Goal: Task Accomplishment & Management: Use online tool/utility

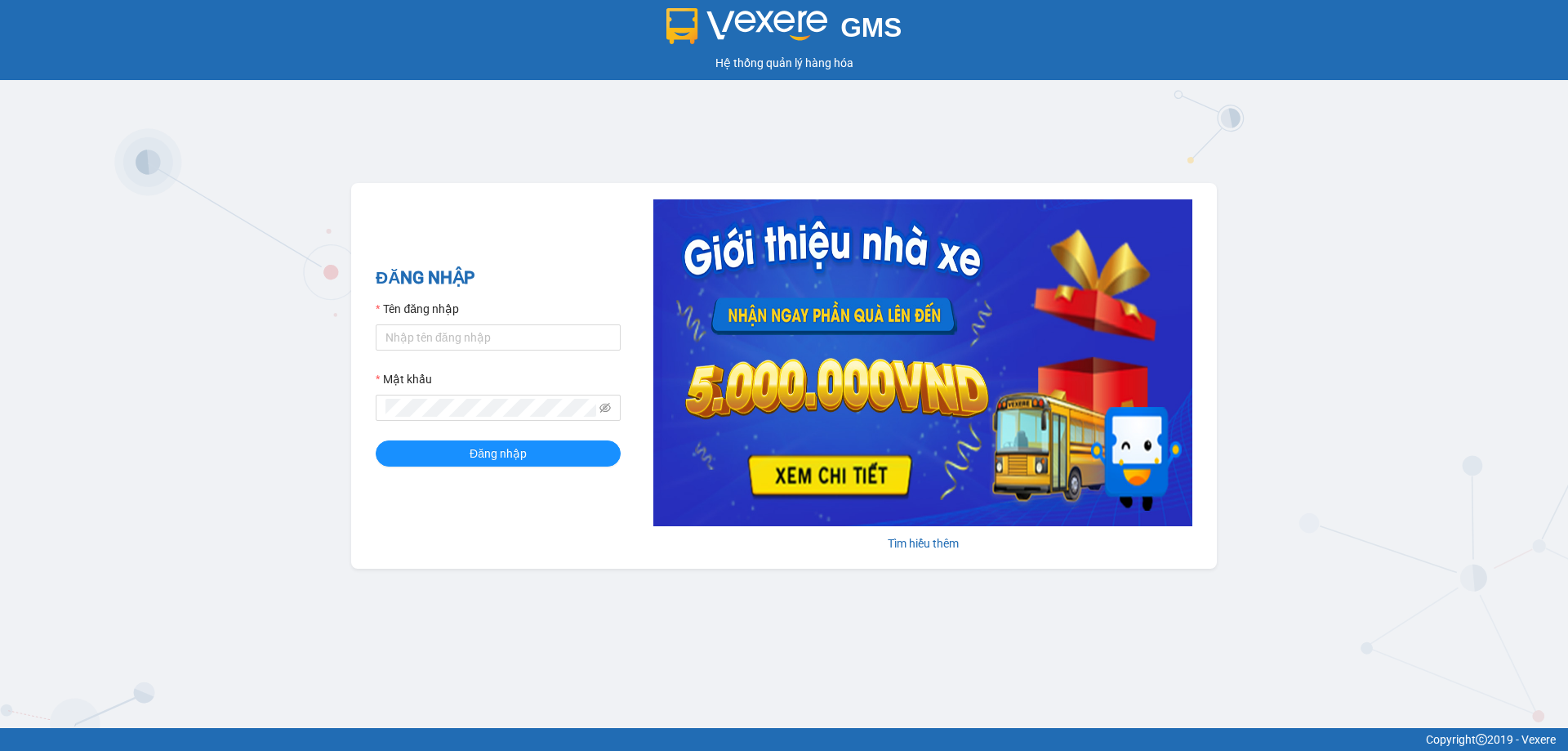
click at [504, 354] on form "Tên đăng nhập Mật khẩu Đăng nhập" at bounding box center [498, 383] width 245 height 167
click at [482, 331] on input "Tên đăng nhập" at bounding box center [498, 337] width 245 height 26
type input "ntquynh.anhhuyvip"
click at [375, 440] on button "Đăng nhập" at bounding box center [498, 453] width 245 height 26
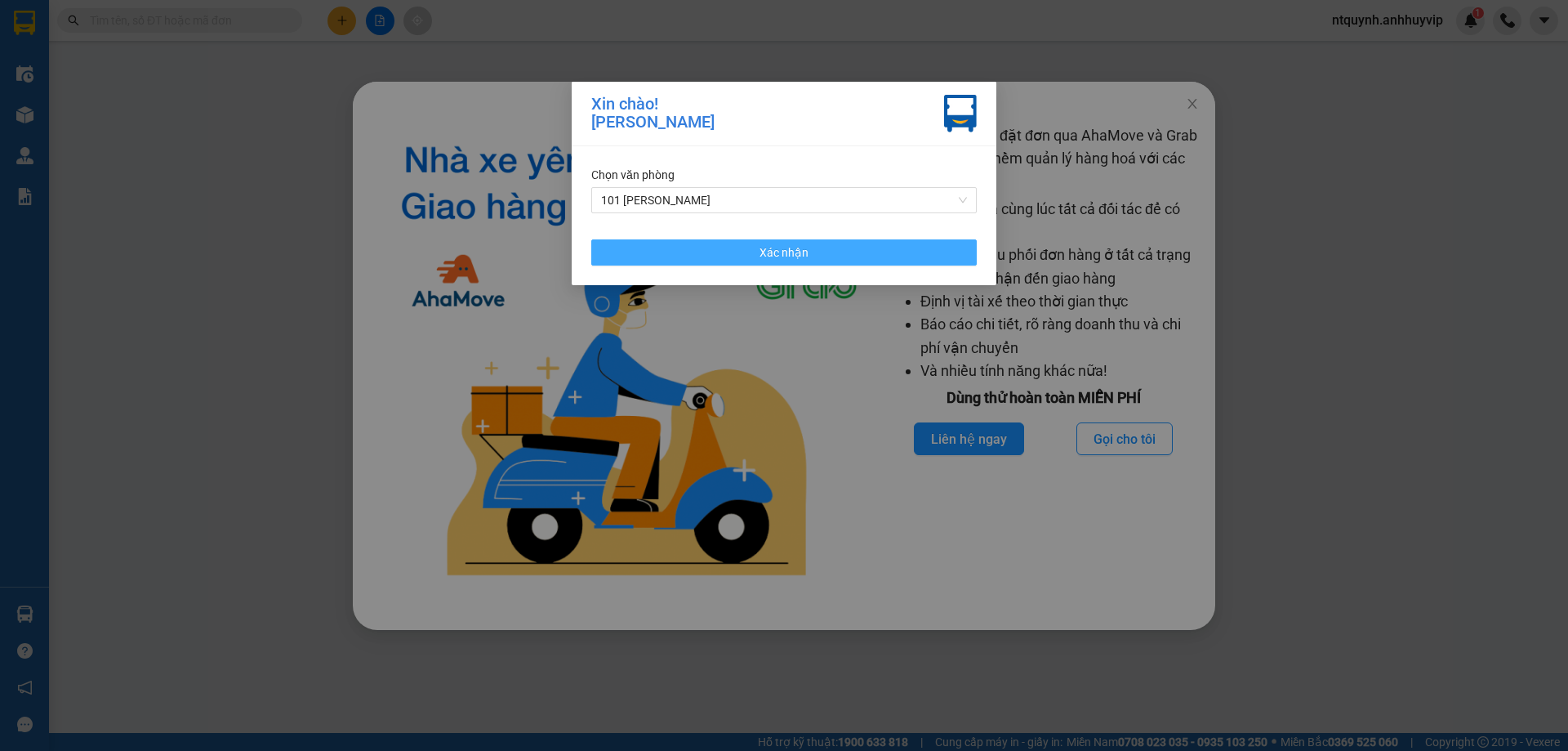
click at [845, 251] on button "Xác nhận" at bounding box center [783, 252] width 385 height 26
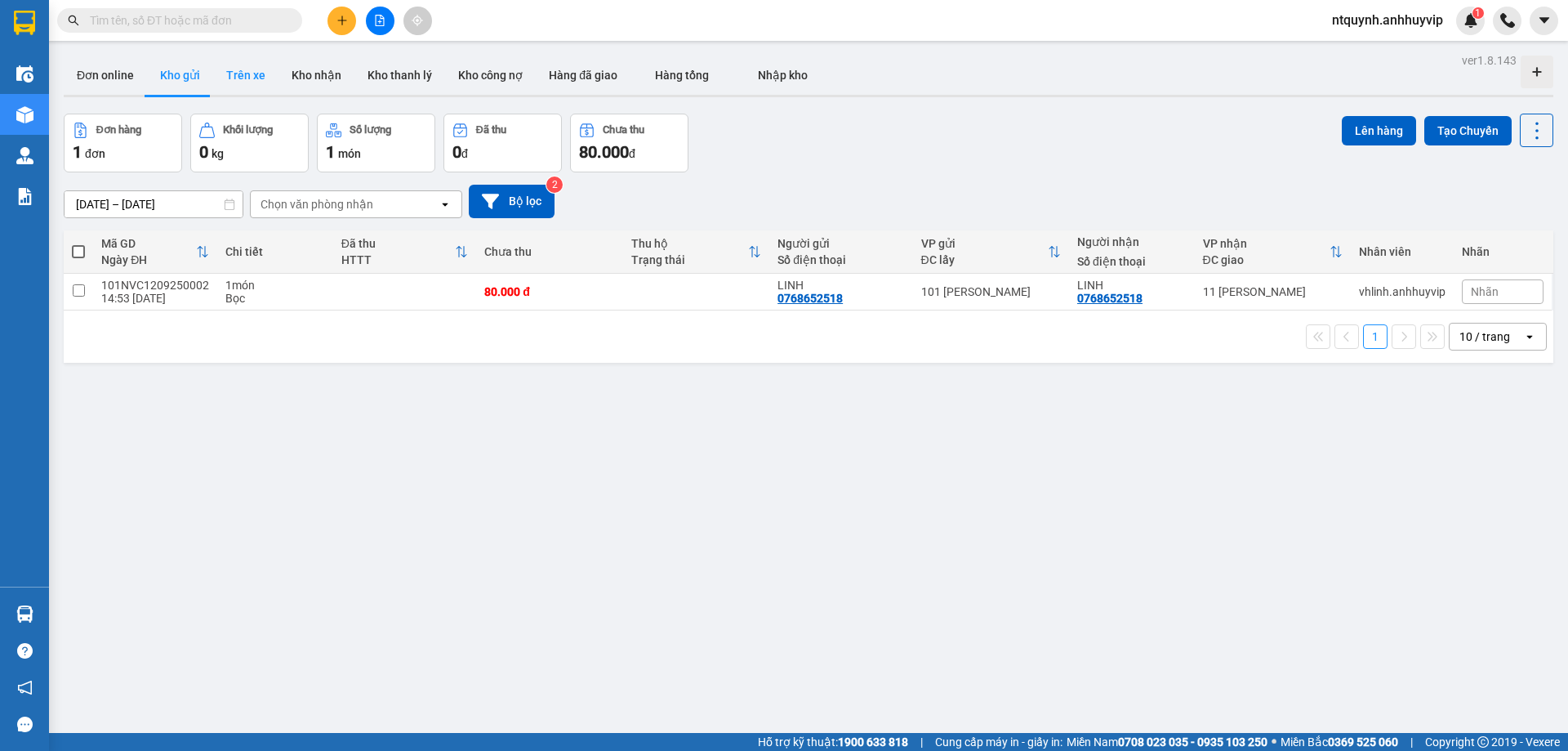
click at [247, 74] on button "Trên xe" at bounding box center [246, 75] width 66 height 39
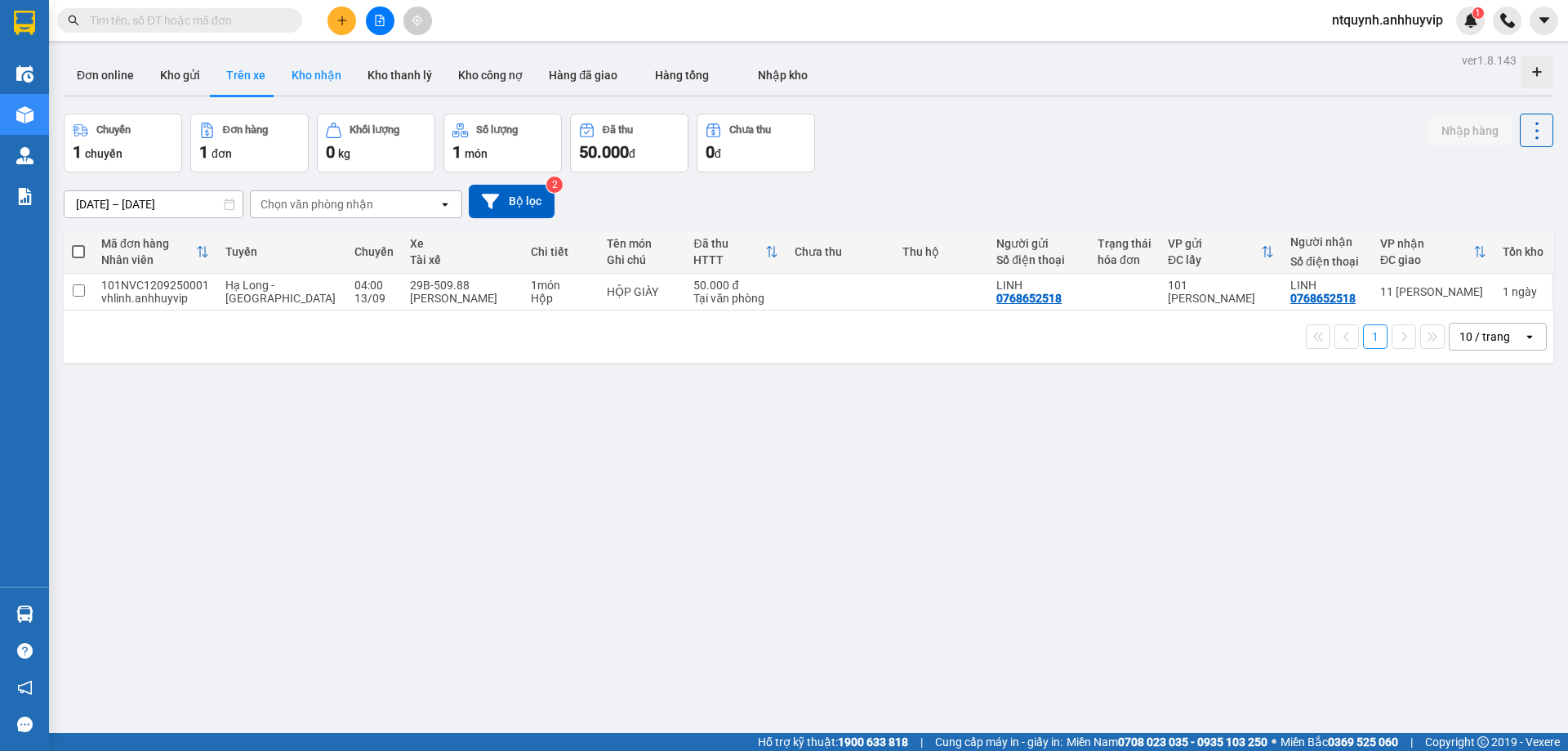
click at [320, 88] on button "Kho nhận" at bounding box center [316, 75] width 76 height 39
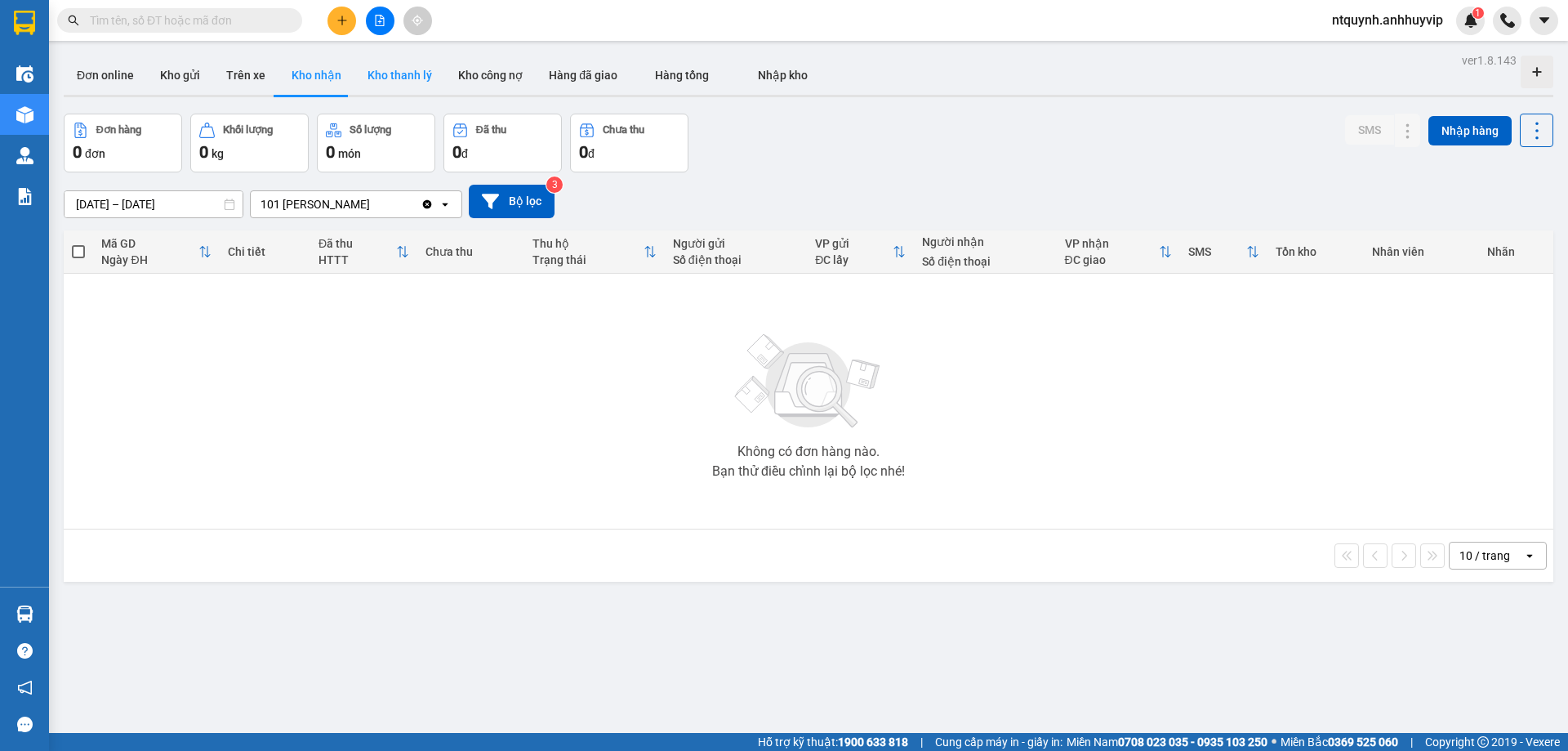
click at [401, 88] on button "Kho thanh lý" at bounding box center [399, 75] width 91 height 39
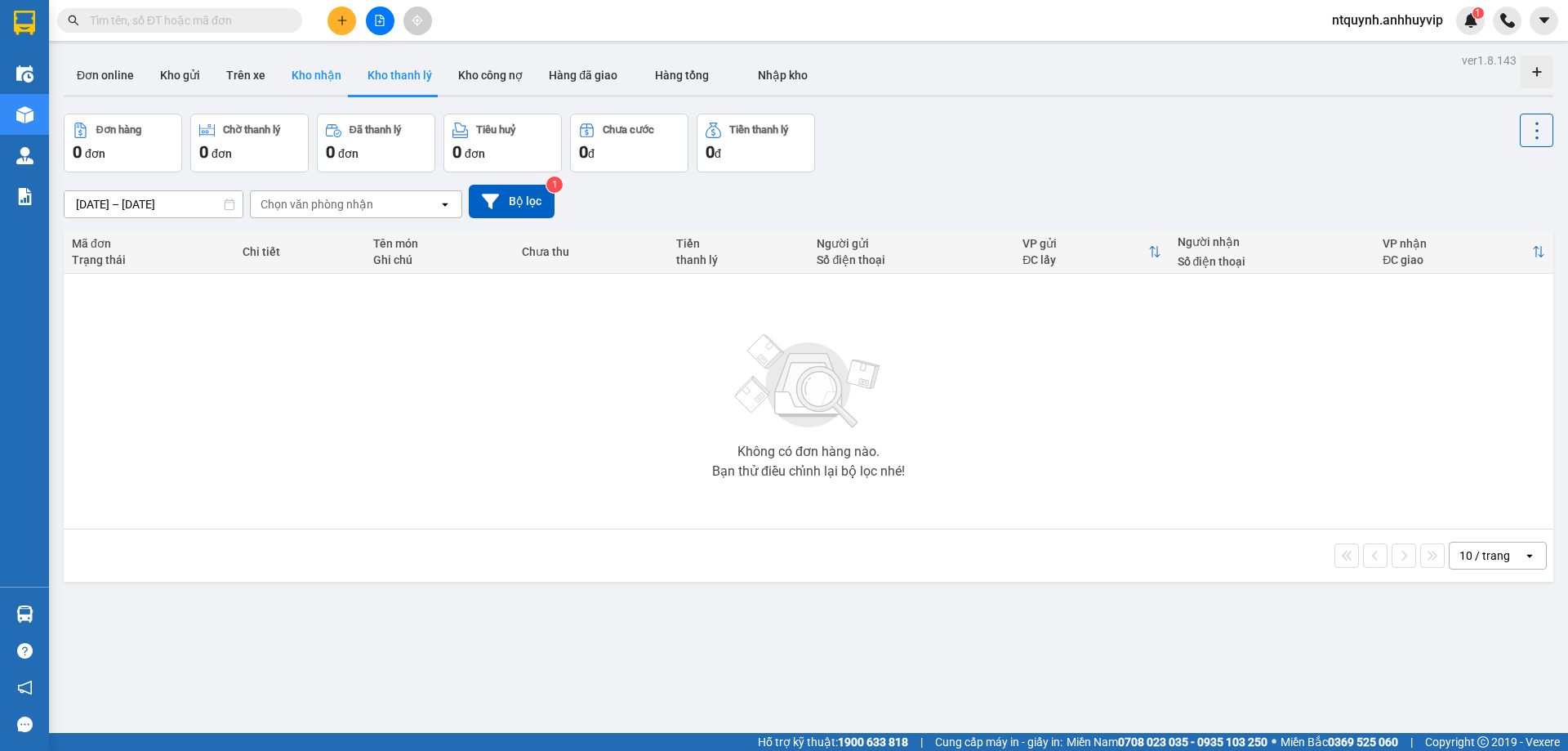
click at [291, 78] on button "Kho nhận" at bounding box center [316, 75] width 76 height 39
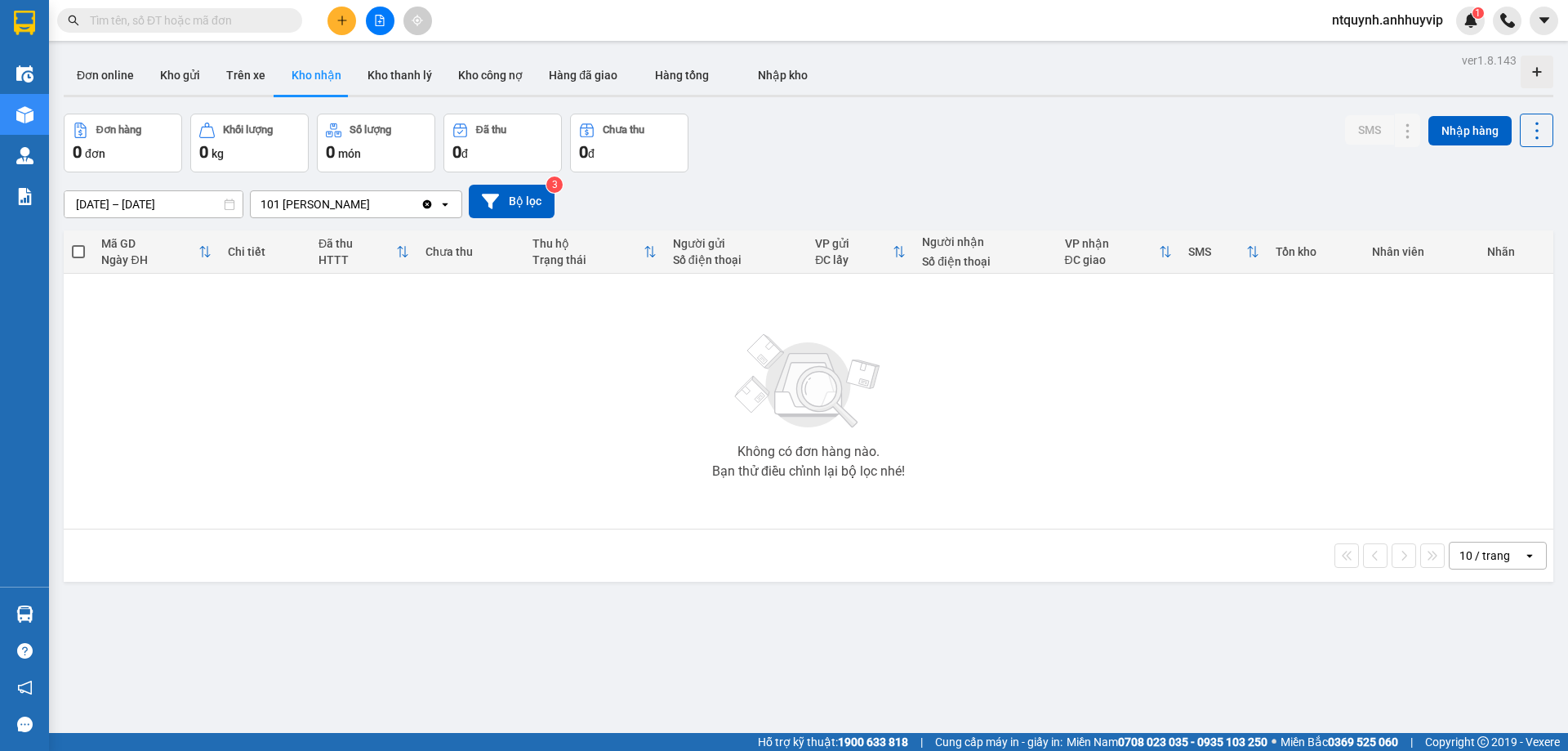
click at [823, 497] on div "Không có đơn hàng nào. Bạn thử điều chỉnh lại bộ lọc nhé!" at bounding box center [808, 401] width 1473 height 245
click at [107, 72] on button "Đơn online" at bounding box center [106, 75] width 83 height 39
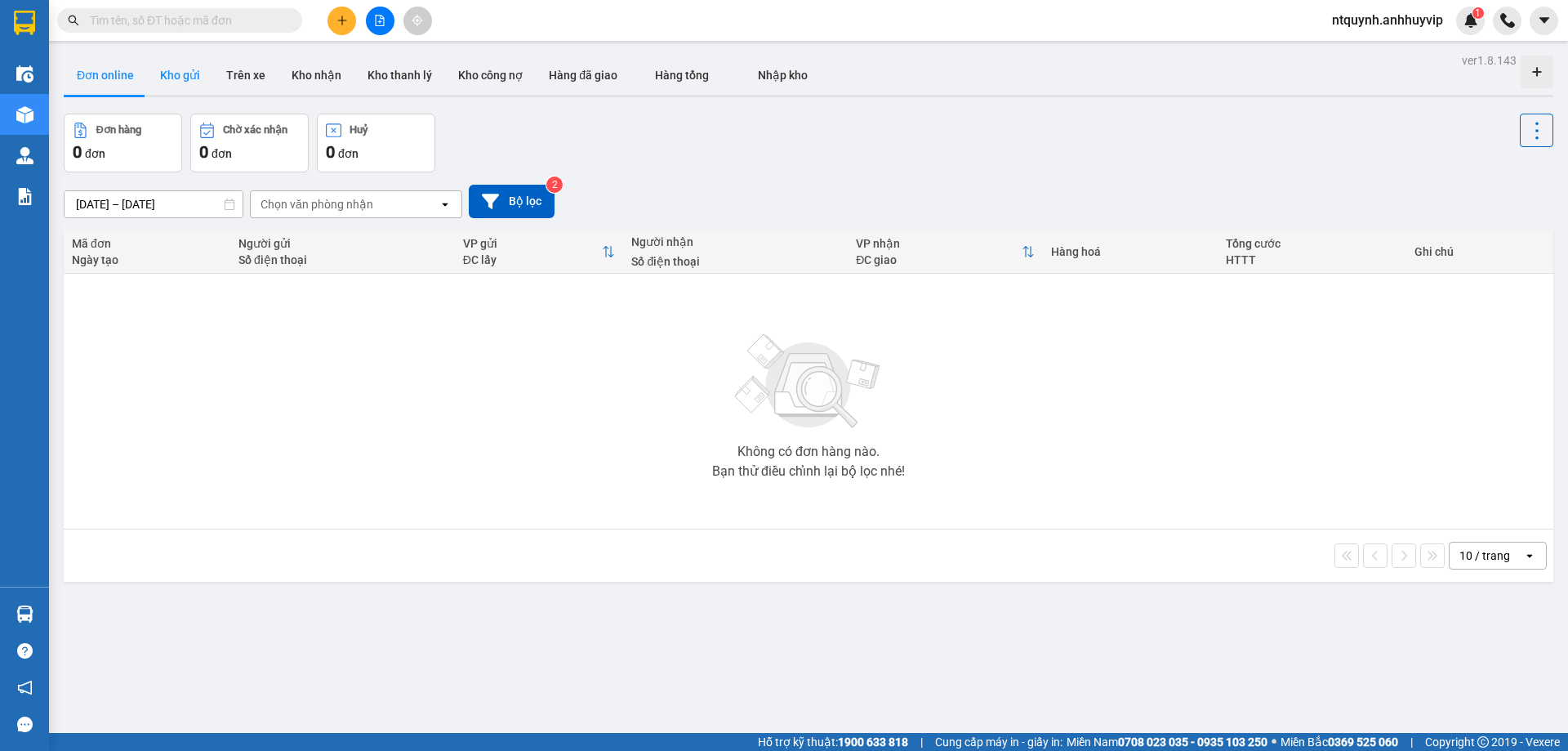
click at [201, 71] on button "Kho gửi" at bounding box center [180, 75] width 66 height 39
type input "[DATE] – [DATE]"
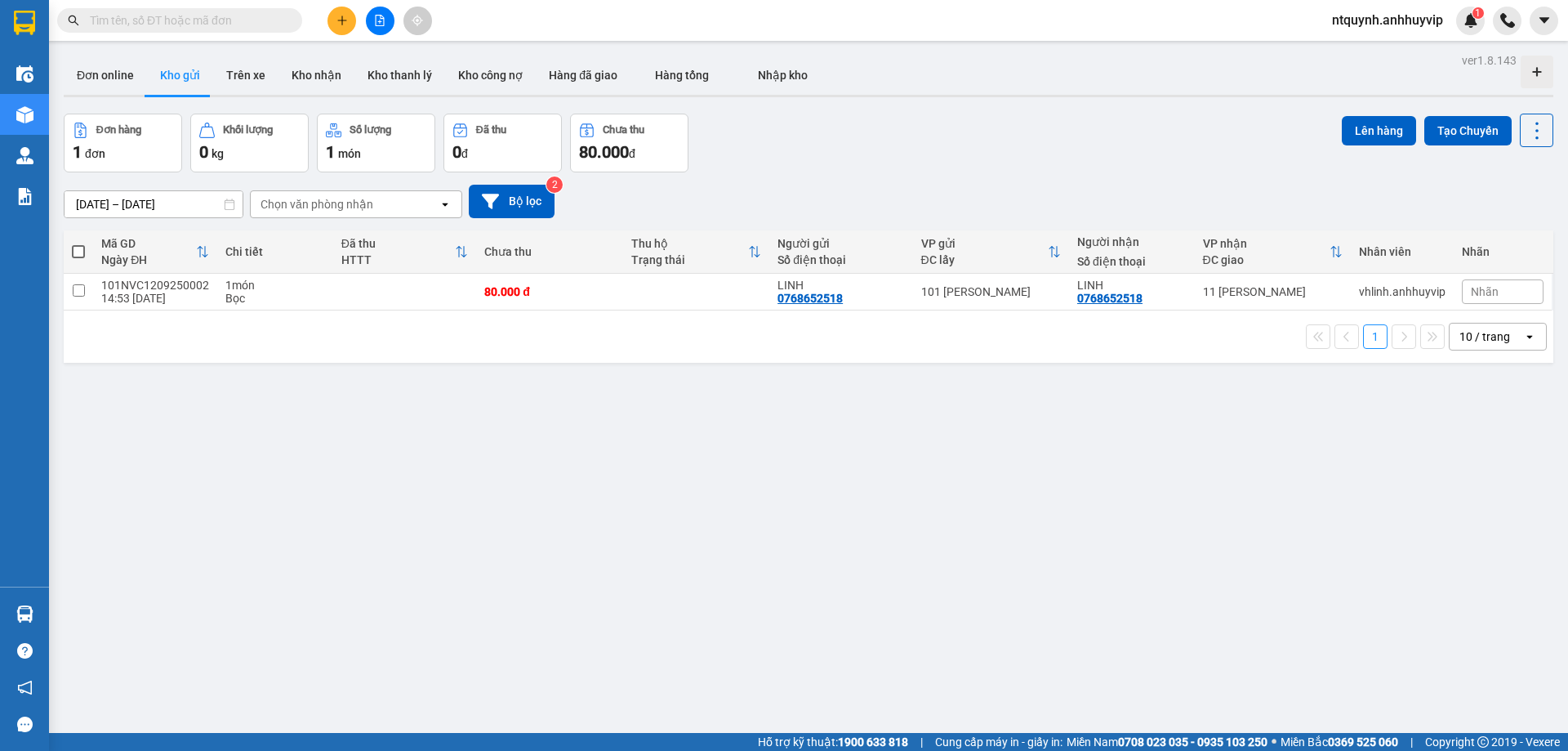
click at [1468, 301] on div "Nhãn" at bounding box center [1503, 291] width 82 height 24
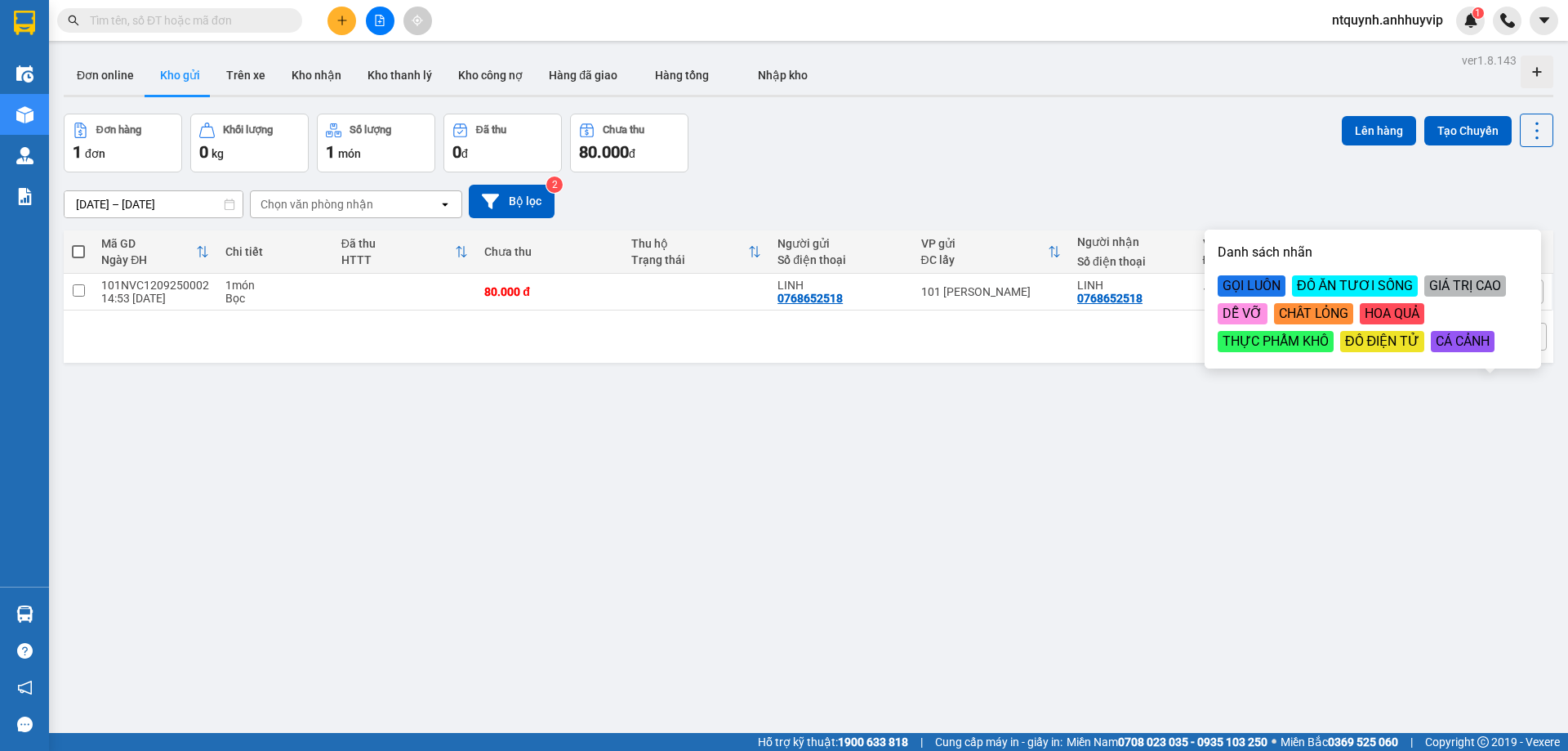
click at [1233, 286] on div "GỌI LUÔN" at bounding box center [1251, 286] width 67 height 22
click at [1000, 424] on div "ver 1.8.143 Đơn online Kho gửi Trên xe Kho nhận Kho thanh lý Kho công nợ Hàng đ…" at bounding box center [809, 425] width 1503 height 751
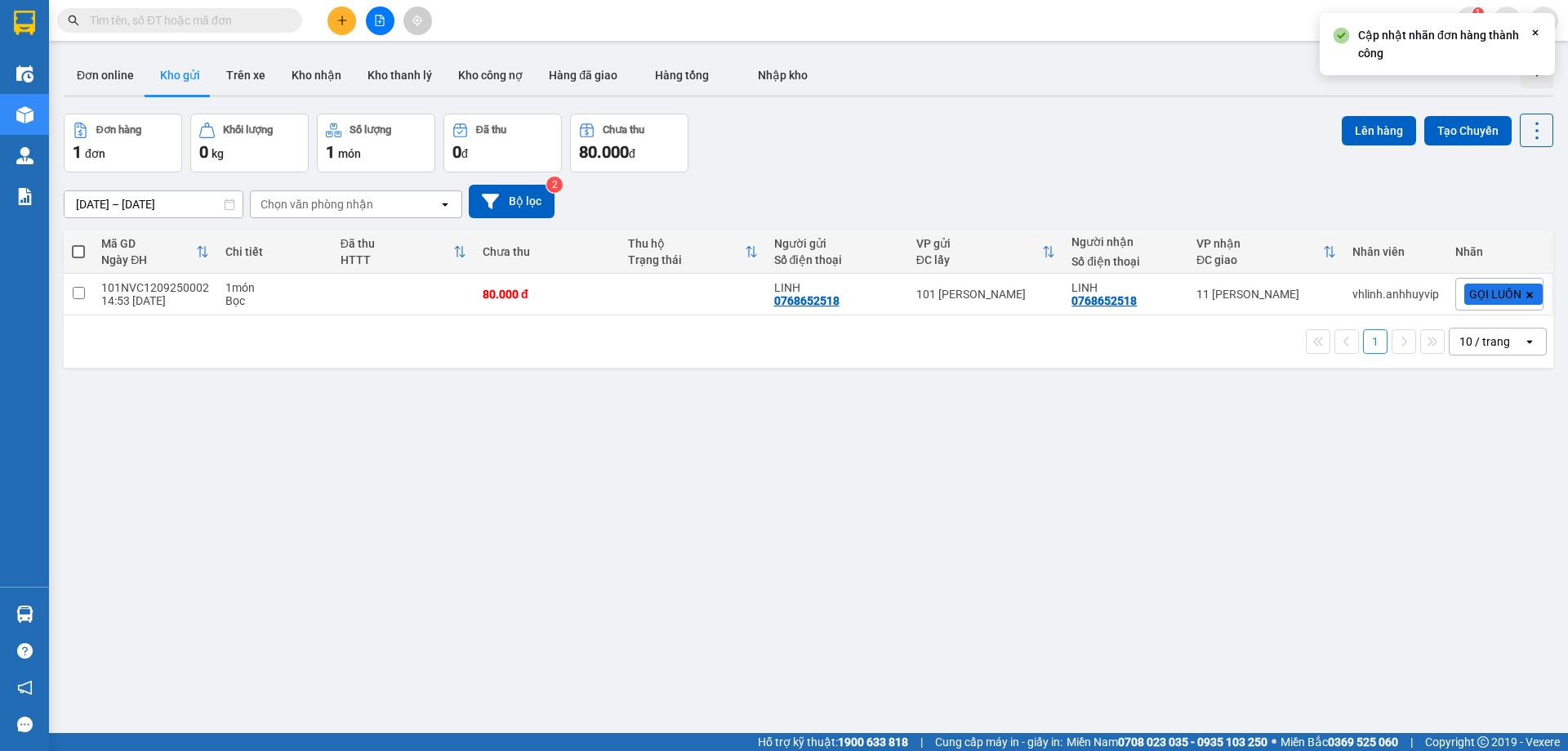
click at [1526, 296] on icon at bounding box center [1530, 295] width 7 height 7
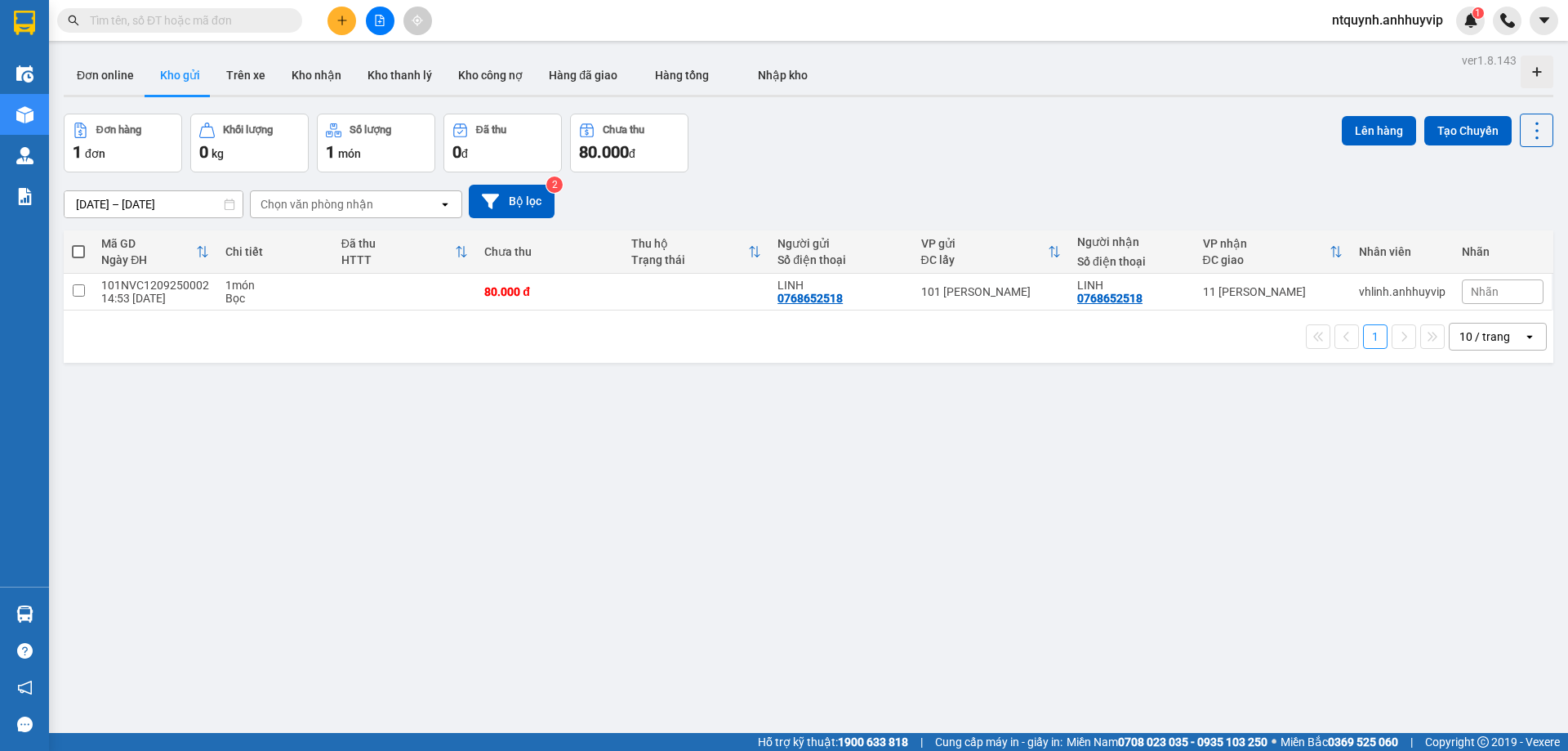
click at [1496, 297] on div "Nhãn" at bounding box center [1503, 291] width 82 height 24
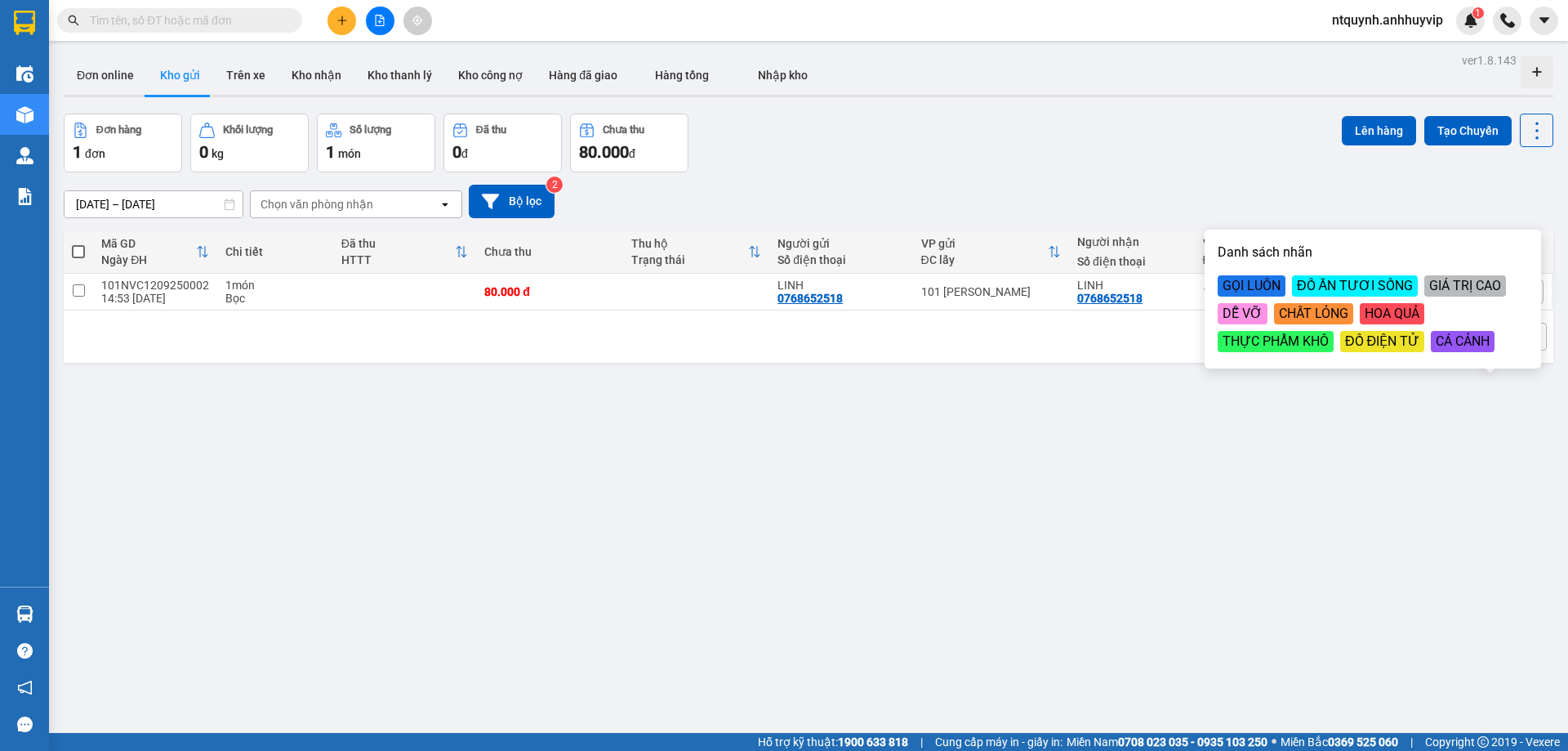
click at [1327, 282] on div "ĐỒ ĂN TƯƠI SỐNG" at bounding box center [1354, 286] width 126 height 22
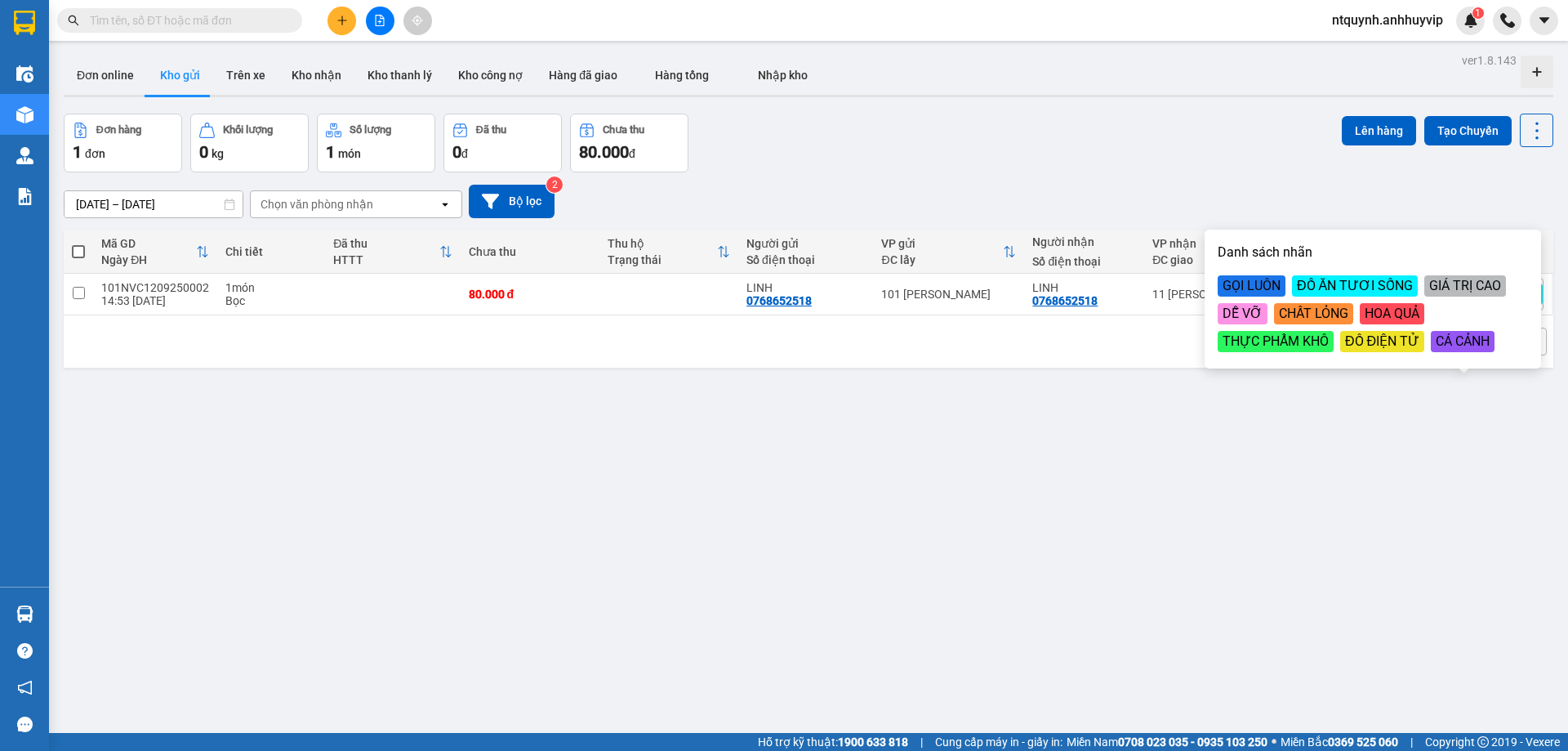
click at [1123, 421] on div "ver 1.8.143 Đơn online Kho gửi Trên xe Kho nhận Kho thanh lý Kho công nợ Hàng đ…" at bounding box center [809, 425] width 1503 height 751
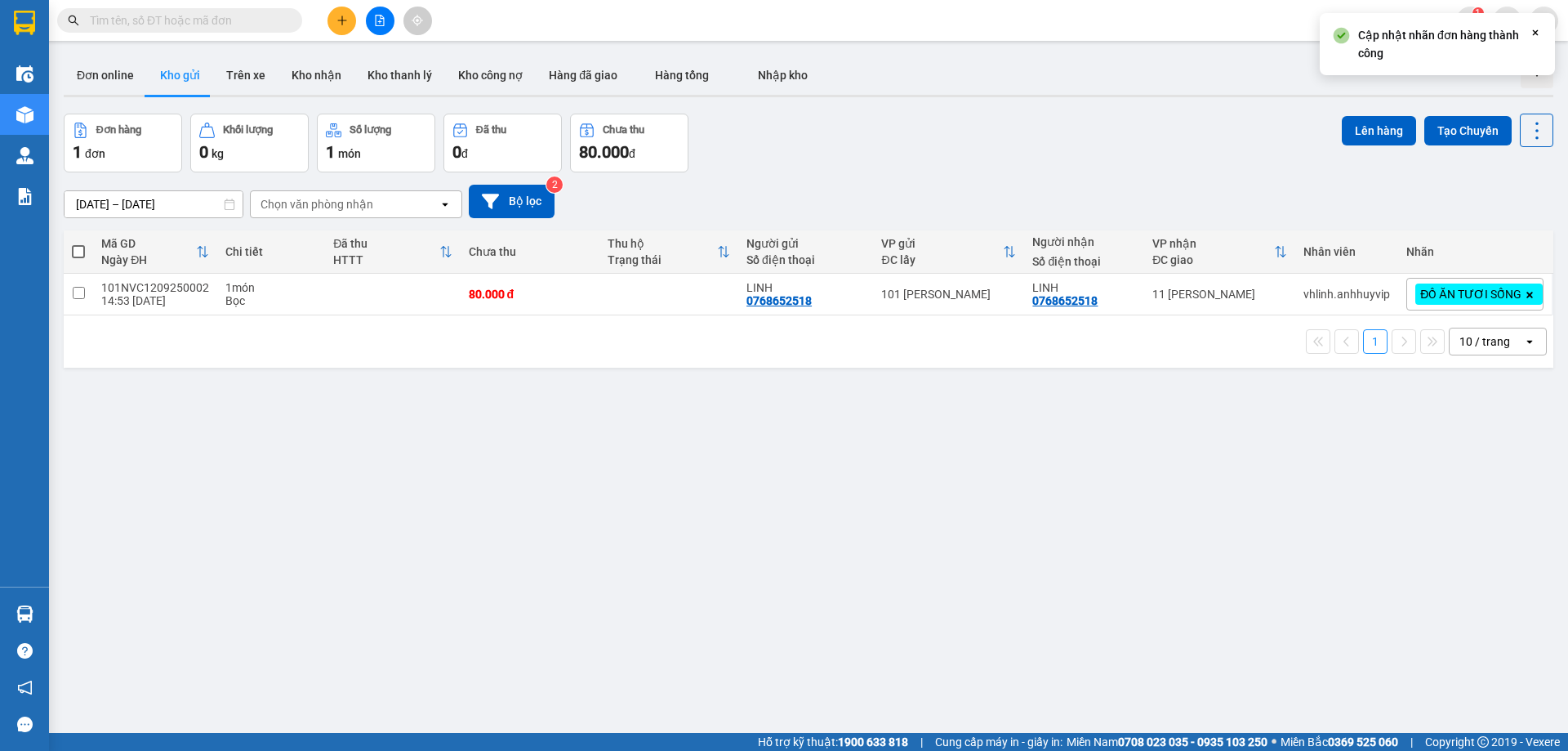
click at [1526, 296] on icon at bounding box center [1530, 295] width 7 height 7
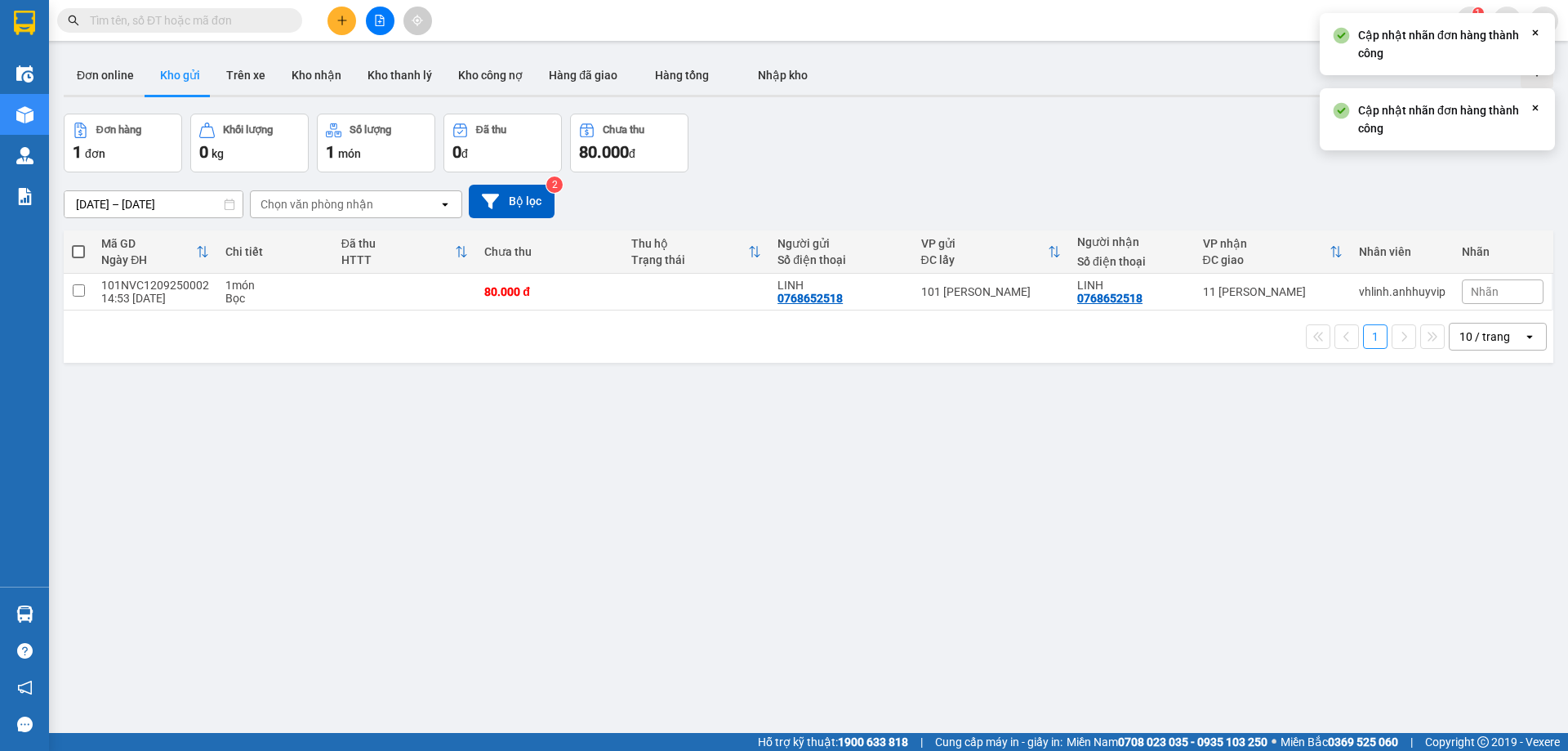
click at [1487, 303] on div "Nhãn" at bounding box center [1503, 291] width 82 height 24
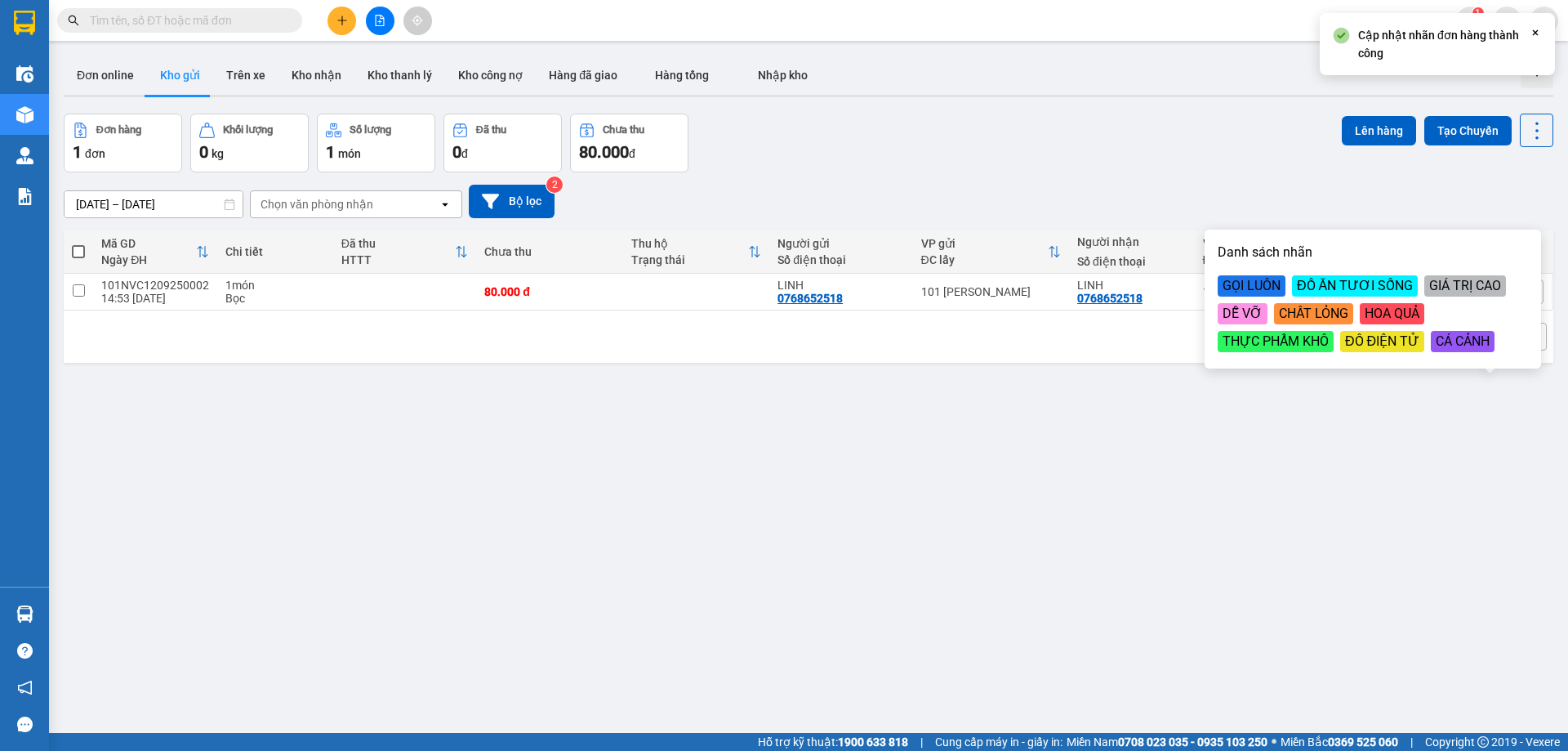
click at [1232, 267] on div "Danh sách nhãn GỌI LUÔN ĐỒ ĂN TƯƠI SỐNG GIÁ TRỊ CAO DỄ VỠ CHẤT LỎNG HOA QUẢ THỰ…" at bounding box center [1372, 299] width 327 height 129
click at [1233, 282] on div "GỌI LUÔN" at bounding box center [1251, 286] width 67 height 22
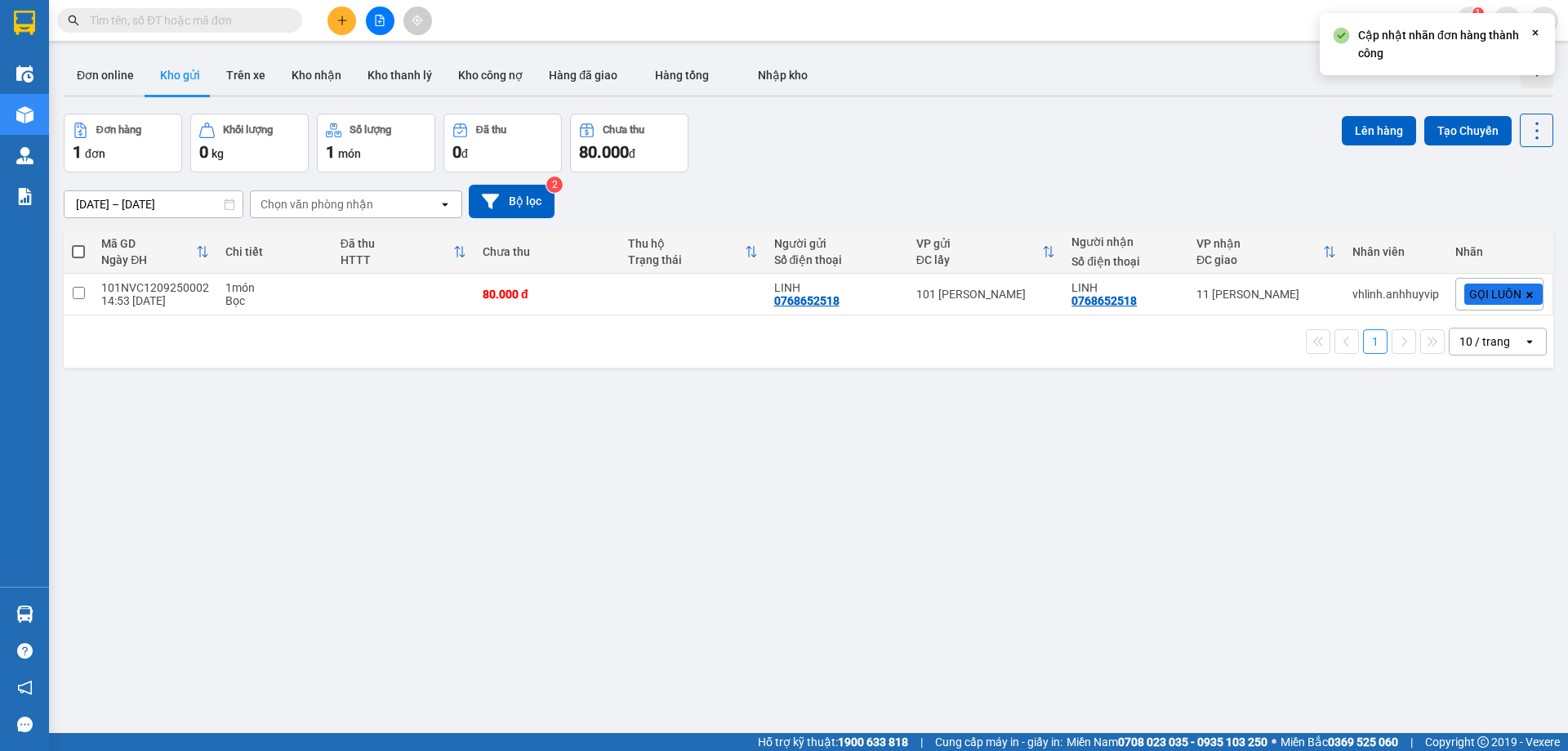
click at [1092, 448] on div "ver 1.8.143 Đơn online Kho gửi Trên xe Kho nhận Kho thanh lý Kho công nợ Hàng đ…" at bounding box center [809, 425] width 1503 height 751
click at [1521, 289] on span at bounding box center [1530, 295] width 17 height 22
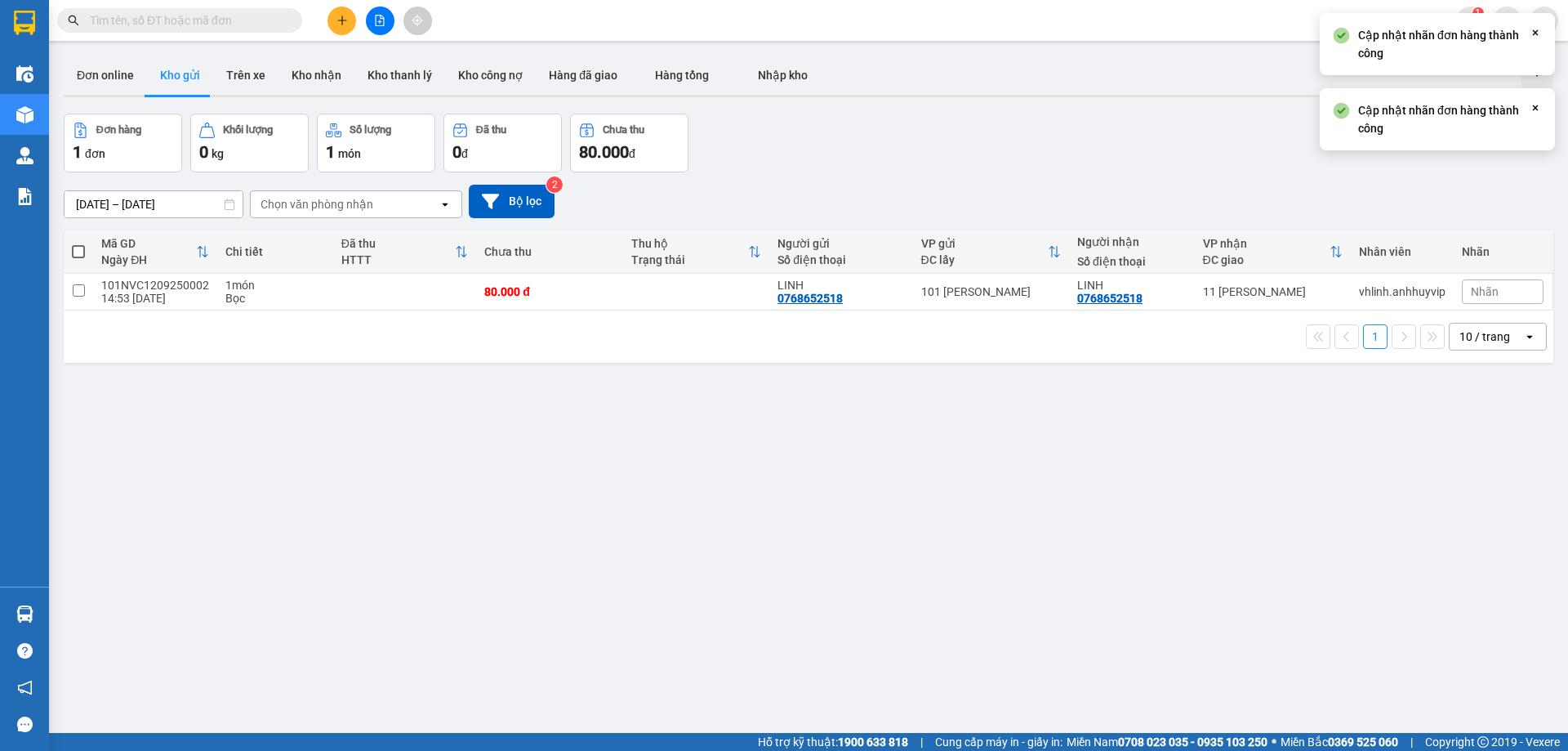
click at [1509, 296] on div "Nhãn" at bounding box center [1503, 291] width 82 height 24
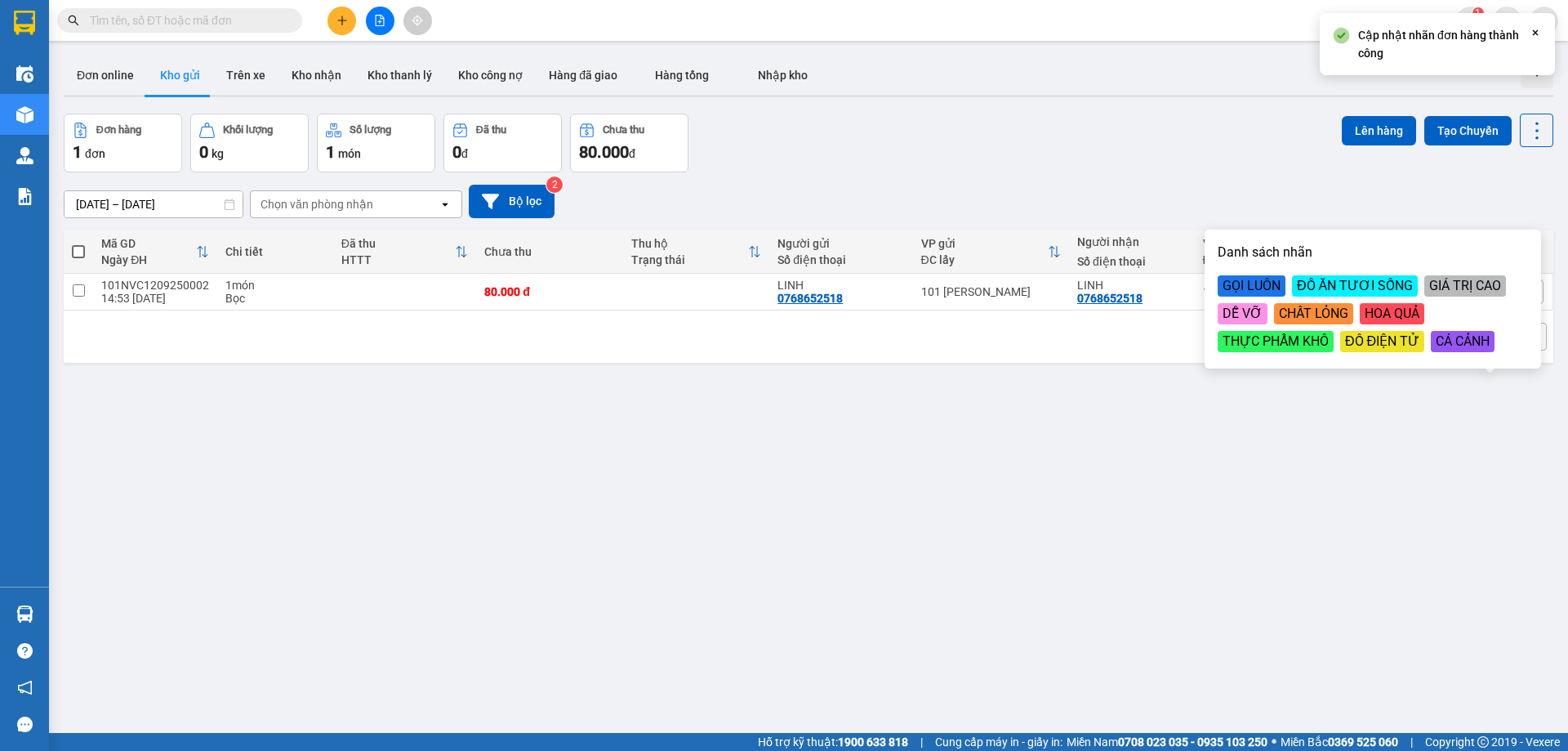
click at [1456, 337] on div "CÁ CẢNH" at bounding box center [1462, 341] width 64 height 22
drag, startPoint x: 1079, startPoint y: 480, endPoint x: 1085, endPoint y: 469, distance: 12.5
click at [1081, 477] on div "ver 1.8.143 Đơn online Kho gửi Trên xe Kho nhận Kho thanh lý Kho công nợ Hàng đ…" at bounding box center [809, 425] width 1503 height 751
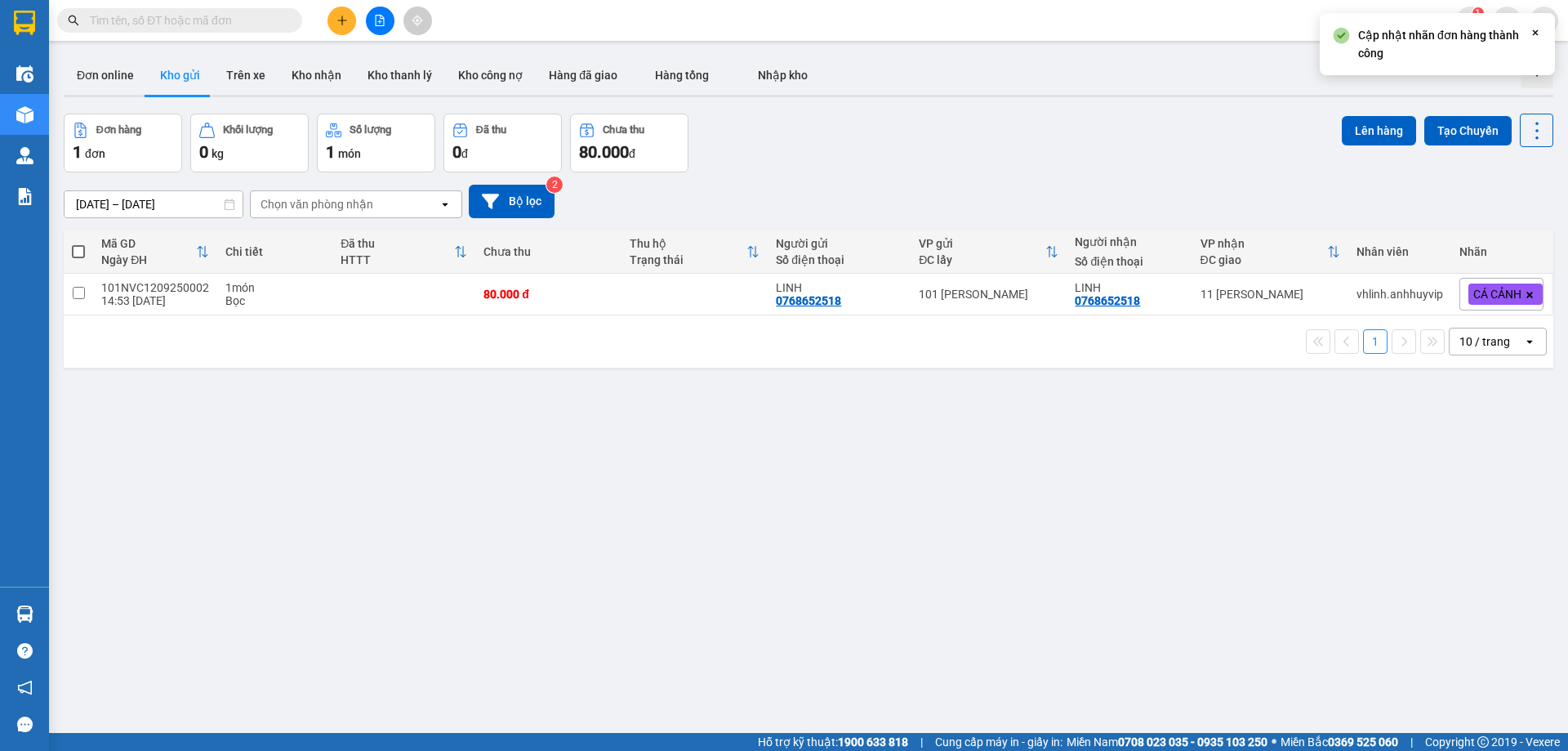
click at [1521, 295] on span at bounding box center [1530, 295] width 17 height 22
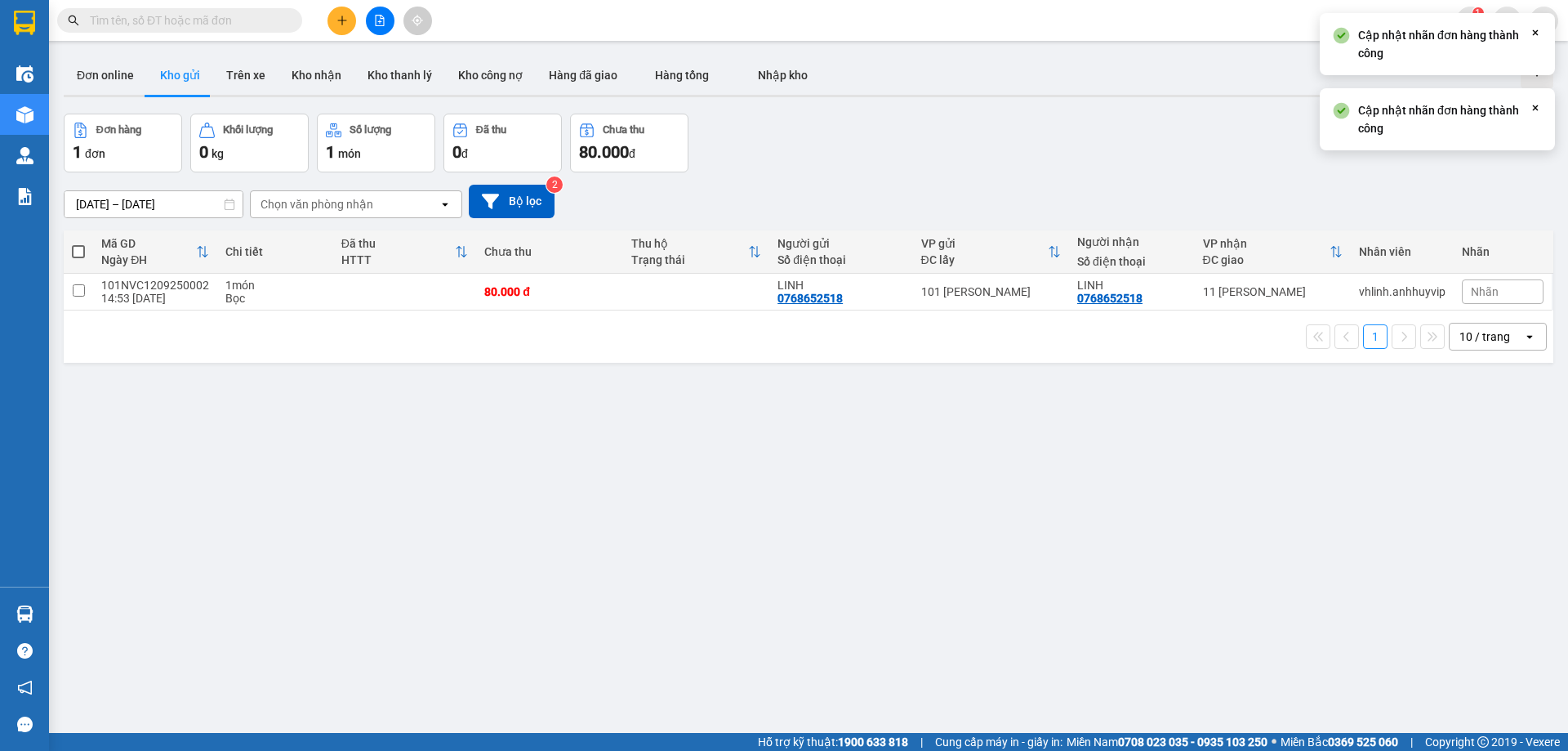
click at [1505, 294] on div "Nhãn" at bounding box center [1503, 291] width 82 height 24
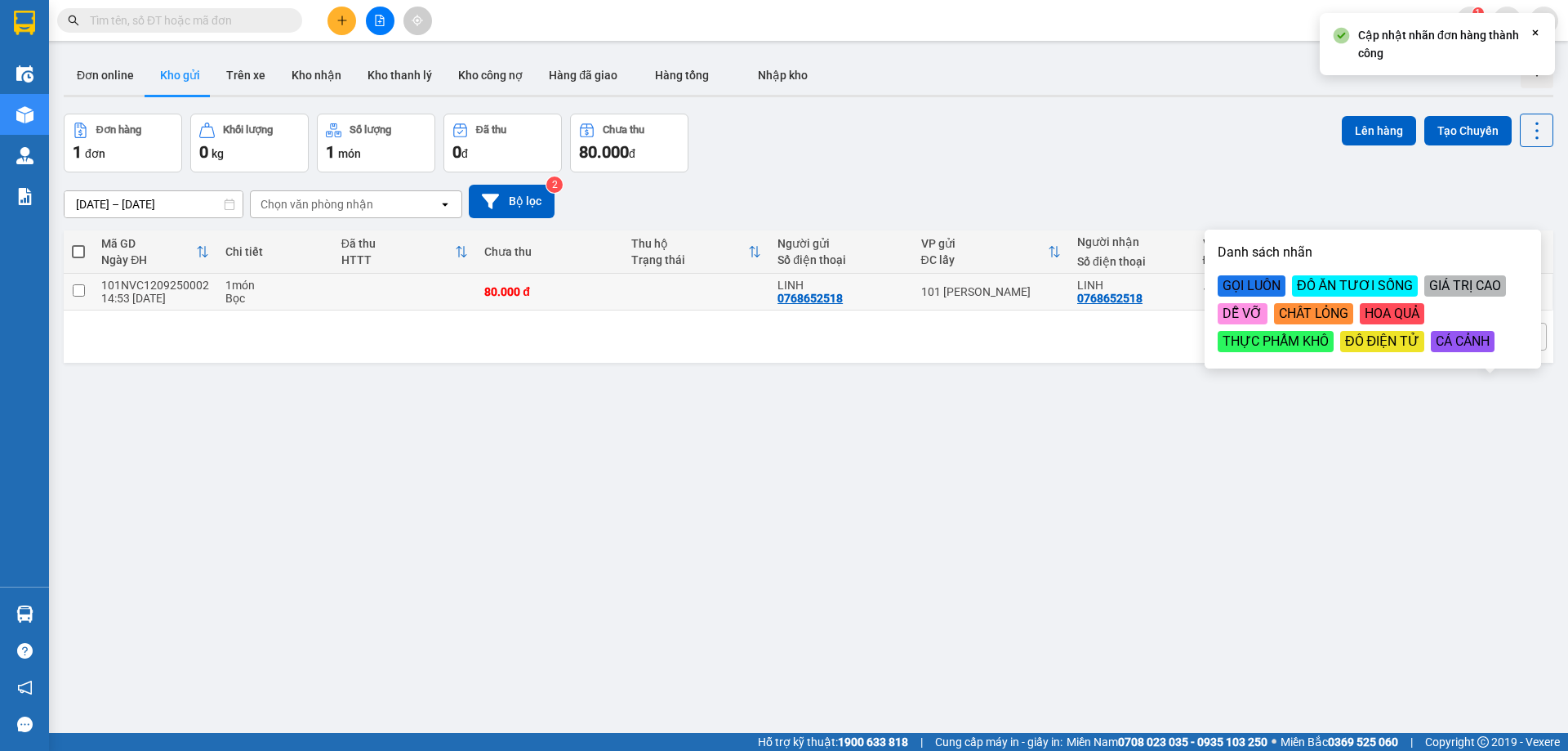
click at [1198, 283] on td "11 [PERSON_NAME]" at bounding box center [1273, 292] width 156 height 37
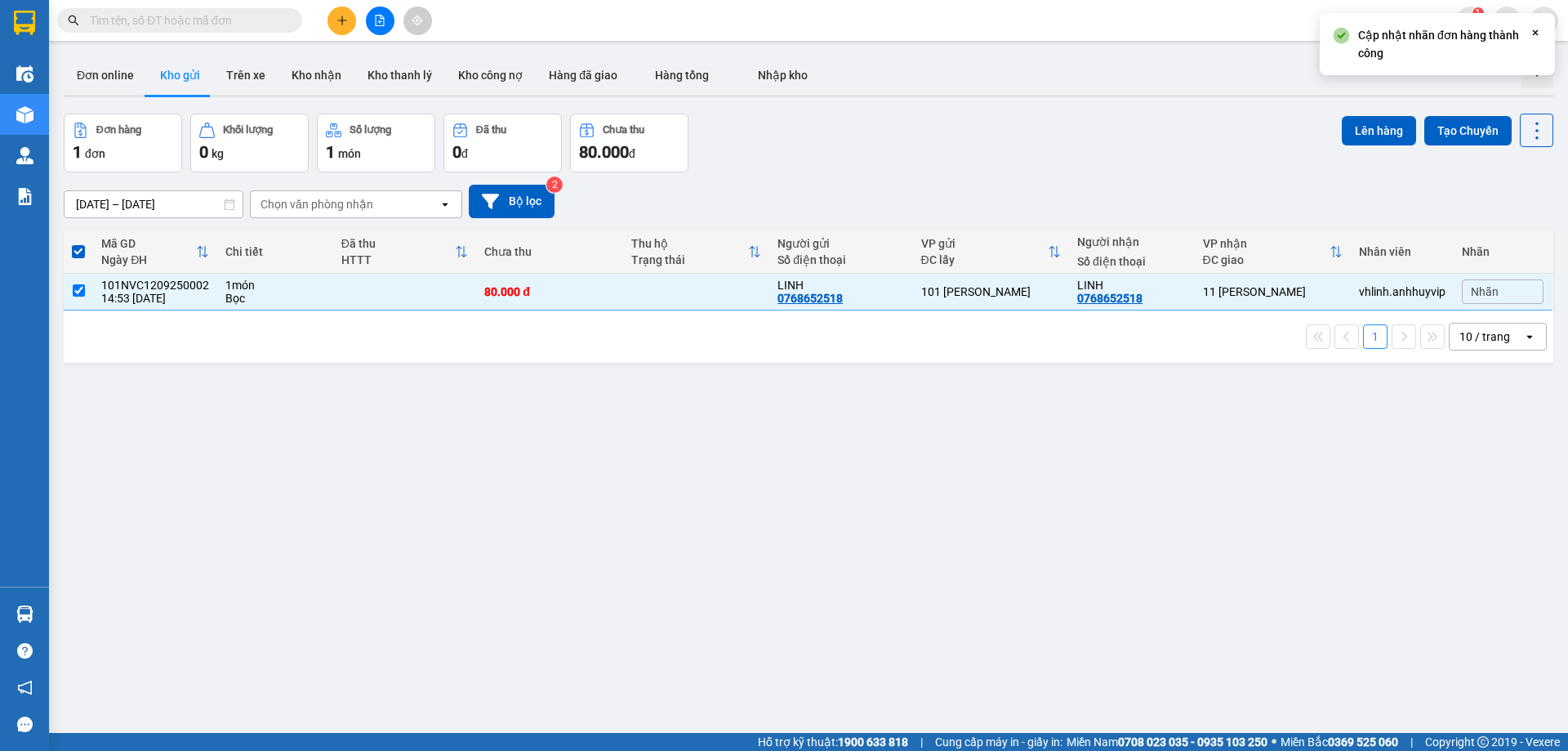
click at [1198, 413] on div "ver 1.8.143 Đơn online Kho gửi Trên xe Kho nhận Kho thanh lý Kho công nợ Hàng đ…" at bounding box center [809, 425] width 1503 height 751
click at [1471, 297] on span "Nhãn" at bounding box center [1484, 291] width 27 height 13
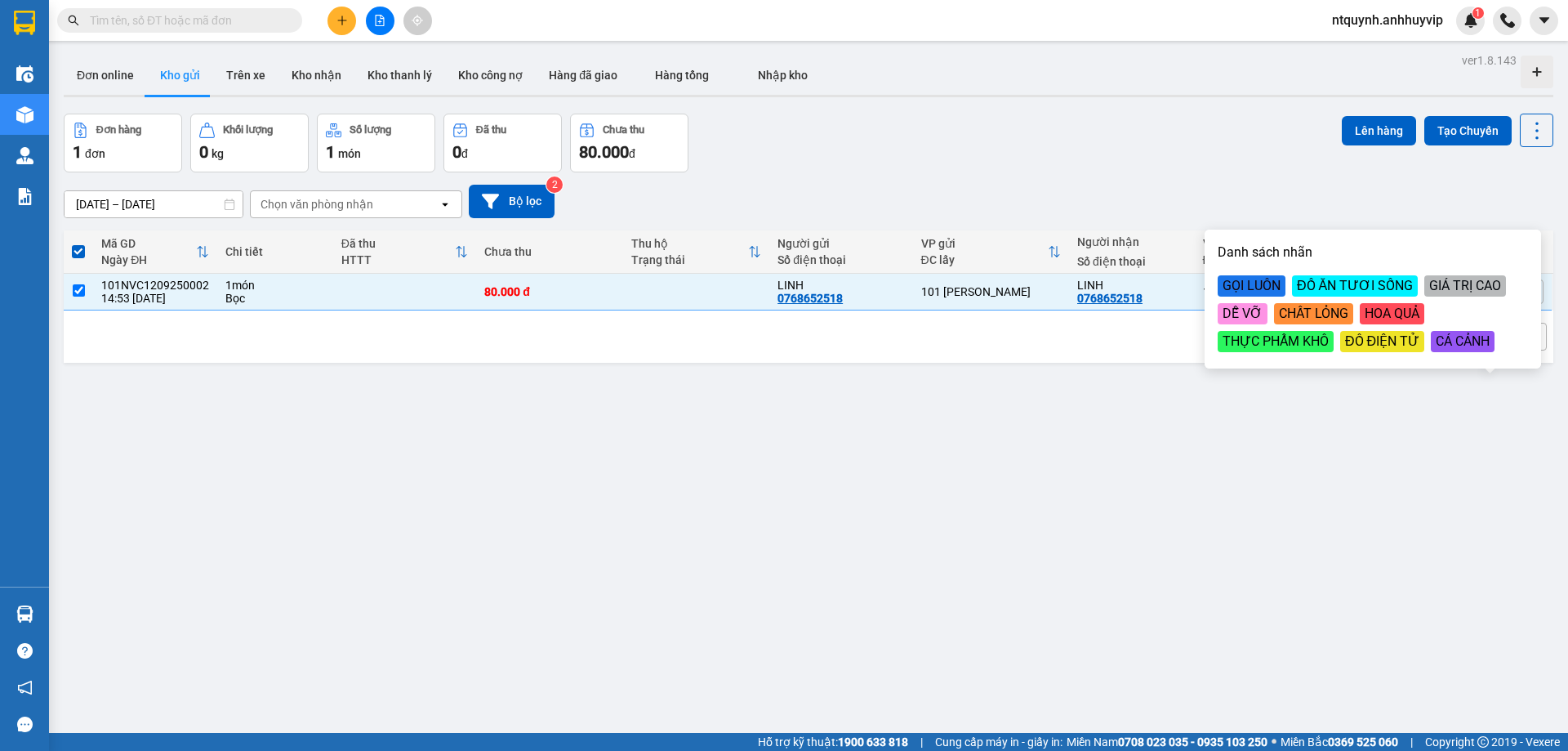
drag, startPoint x: 1310, startPoint y: 293, endPoint x: 1276, endPoint y: 287, distance: 34.5
click at [1307, 292] on div "ĐỒ ĂN TƯƠI SỐNG" at bounding box center [1354, 286] width 126 height 22
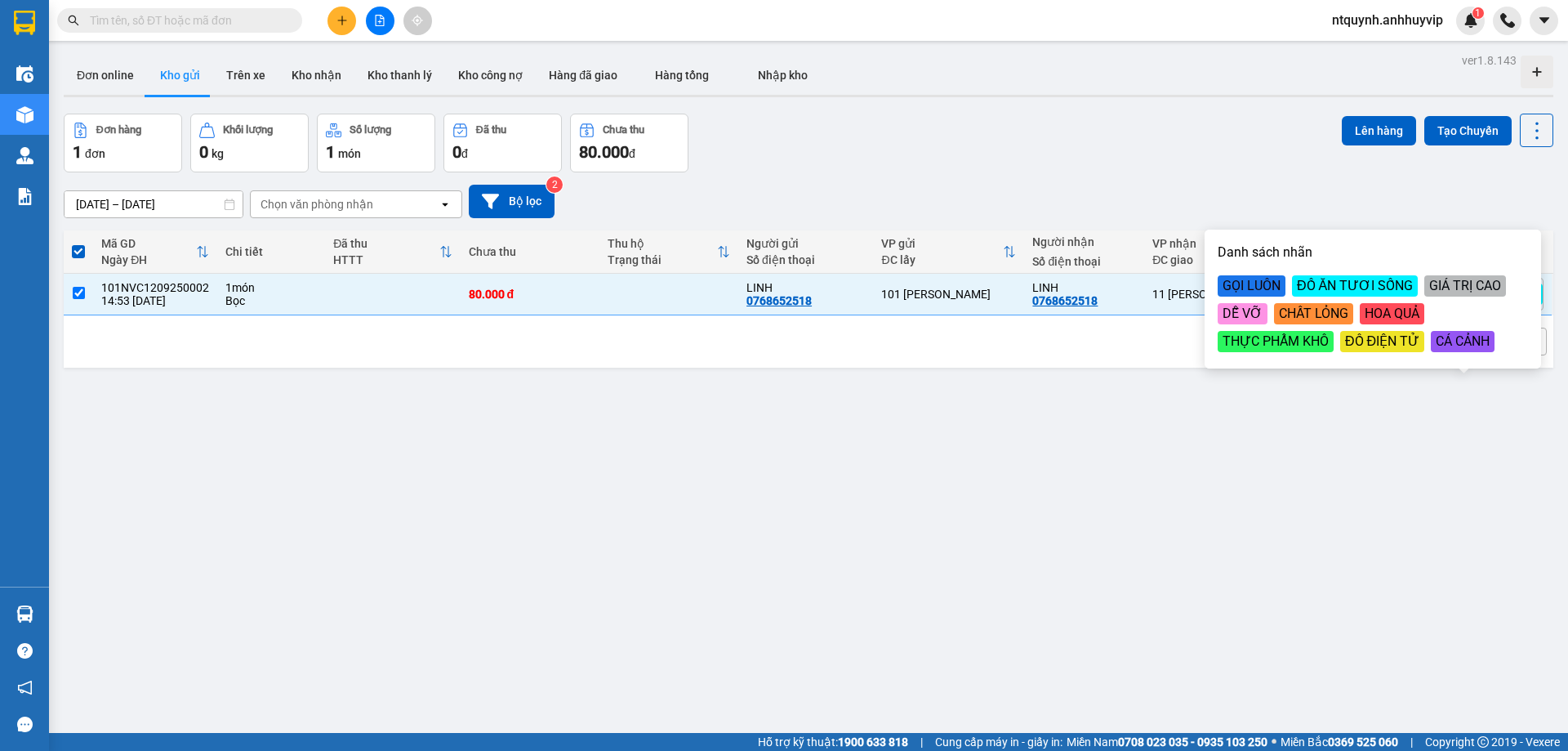
click at [1149, 503] on div "ver 1.8.143 Đơn online Kho gửi Trên xe Kho nhận Kho thanh lý Kho công nợ Hàng đ…" at bounding box center [809, 425] width 1503 height 751
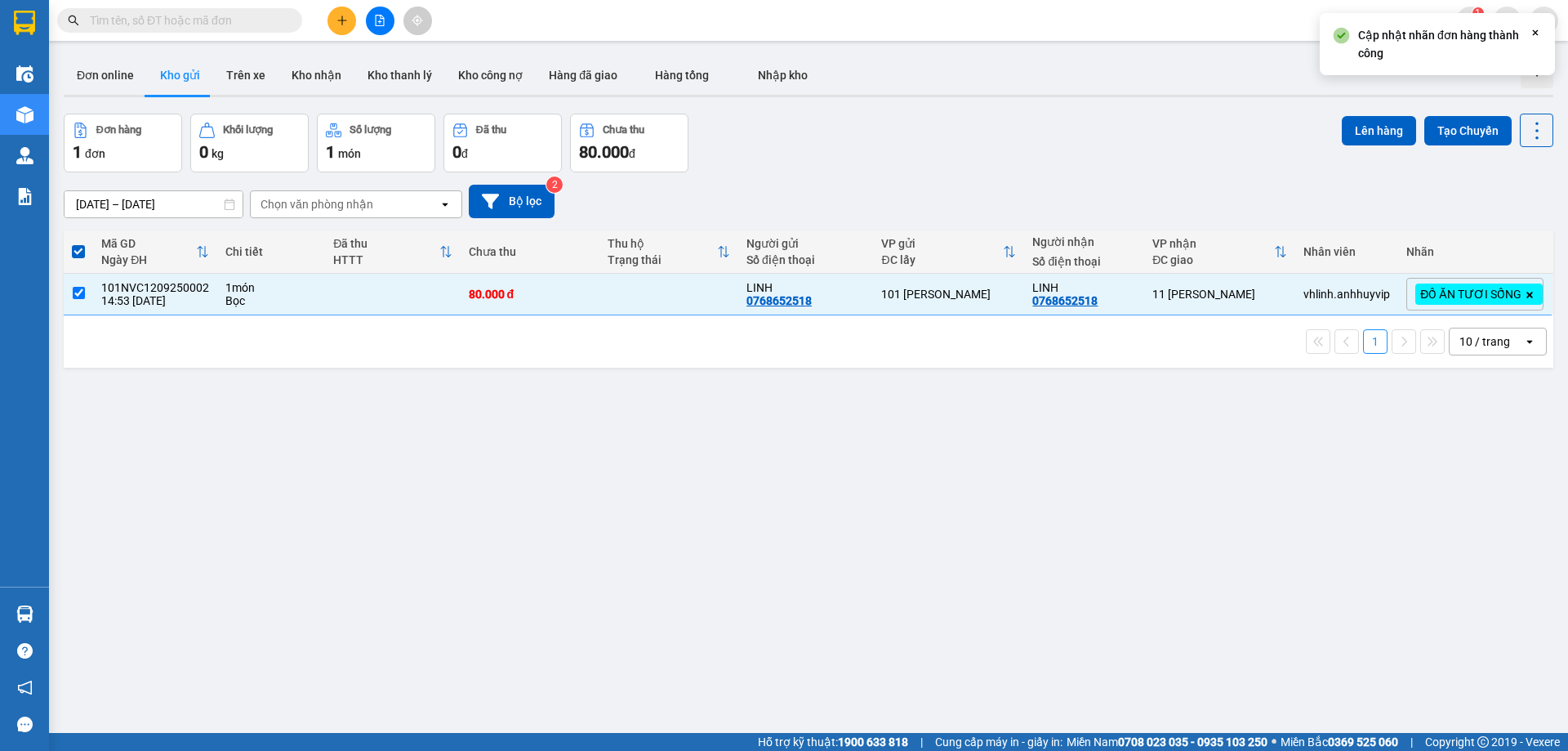
drag, startPoint x: 794, startPoint y: 573, endPoint x: 352, endPoint y: 320, distance: 509.3
click at [779, 563] on div "ver 1.8.143 Đơn online Kho gửi Trên xe Kho nhận Kho thanh lý Kho công nợ Hàng đ…" at bounding box center [809, 425] width 1503 height 751
click at [314, 290] on td "1 món Bọc" at bounding box center [271, 295] width 108 height 42
checkbox input "false"
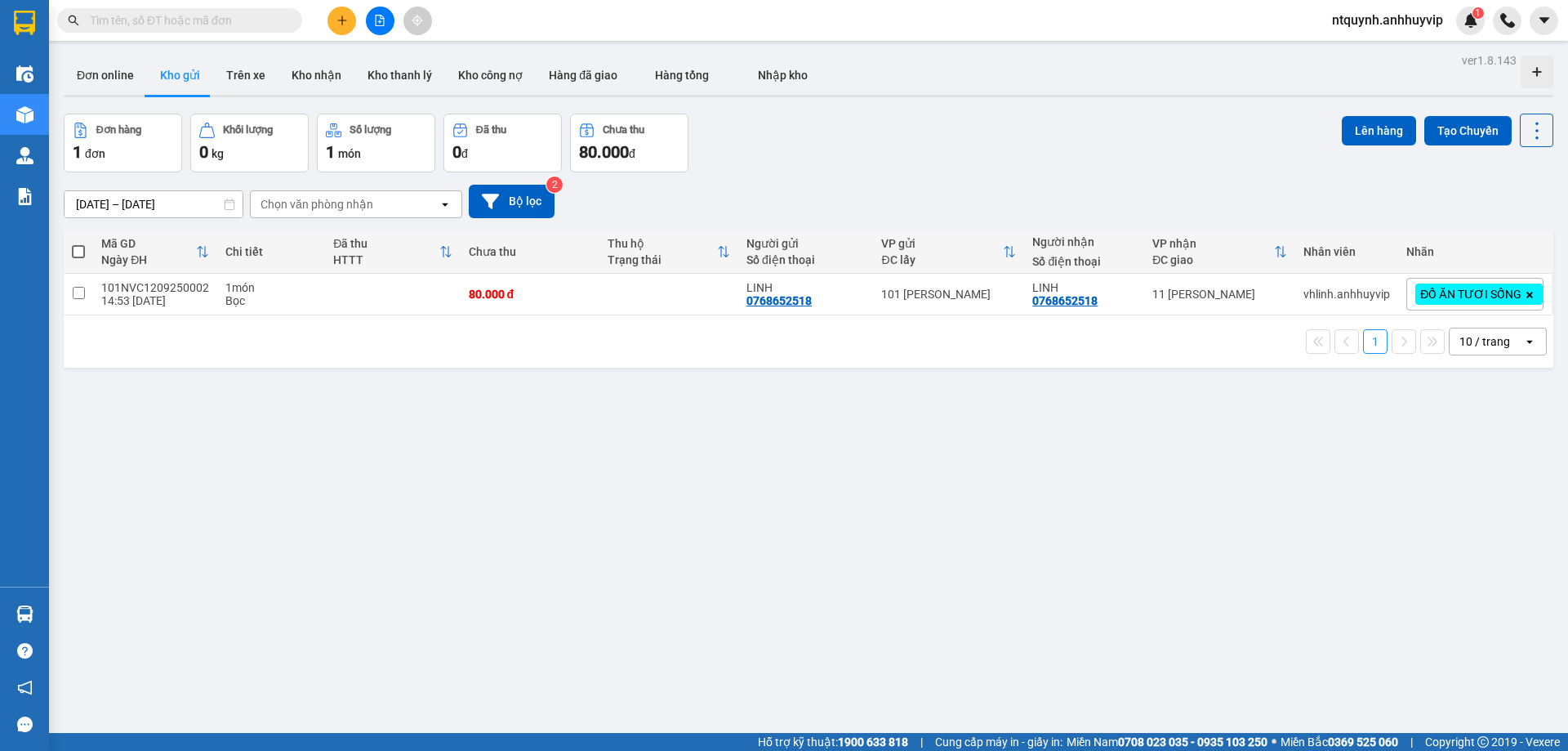
click at [318, 451] on div "ver 1.8.143 Đơn online Kho gửi Trên xe Kho nhận Kho thanh lý Kho công nợ Hàng đ…" at bounding box center [809, 425] width 1503 height 751
click at [340, 19] on icon "plus" at bounding box center [342, 21] width 12 height 12
click at [347, 23] on icon "plus" at bounding box center [342, 21] width 12 height 12
